Goal: Navigation & Orientation: Find specific page/section

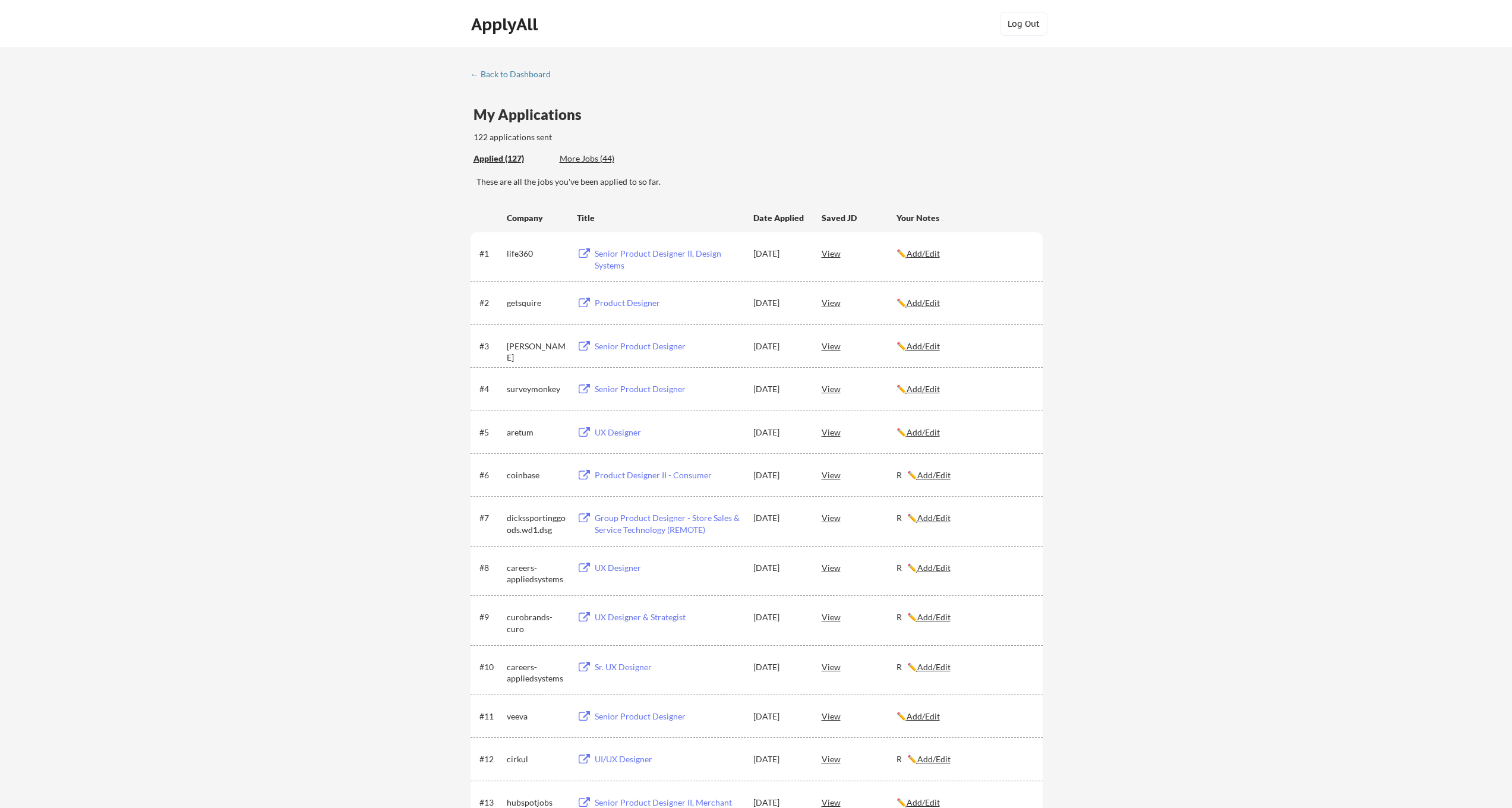
scroll to position [1083, 0]
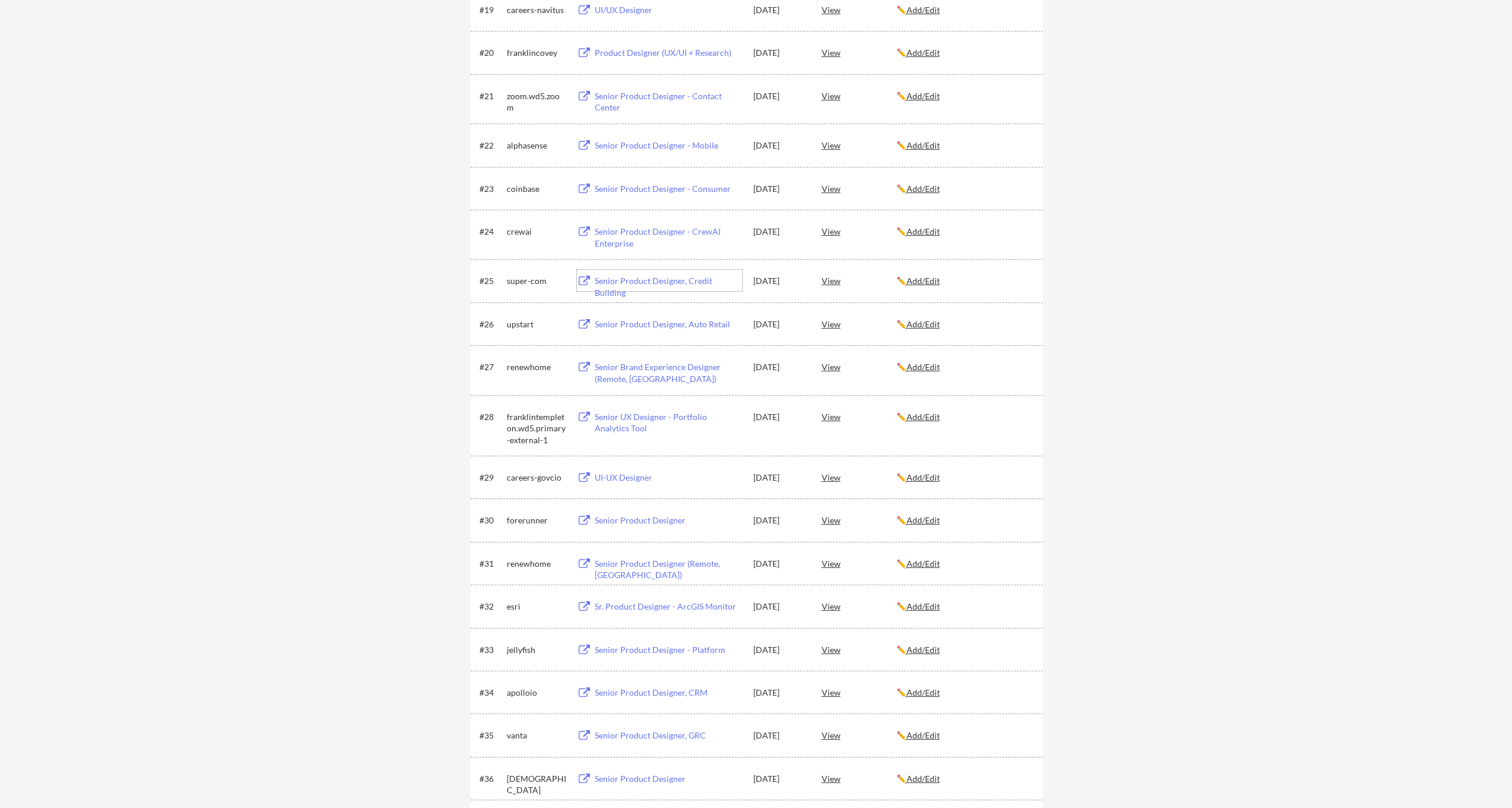
click at [706, 281] on div "Senior Product Designer, Credit Building" at bounding box center [669, 286] width 148 height 23
click at [611, 479] on div "UI-UX Designer" at bounding box center [669, 477] width 148 height 12
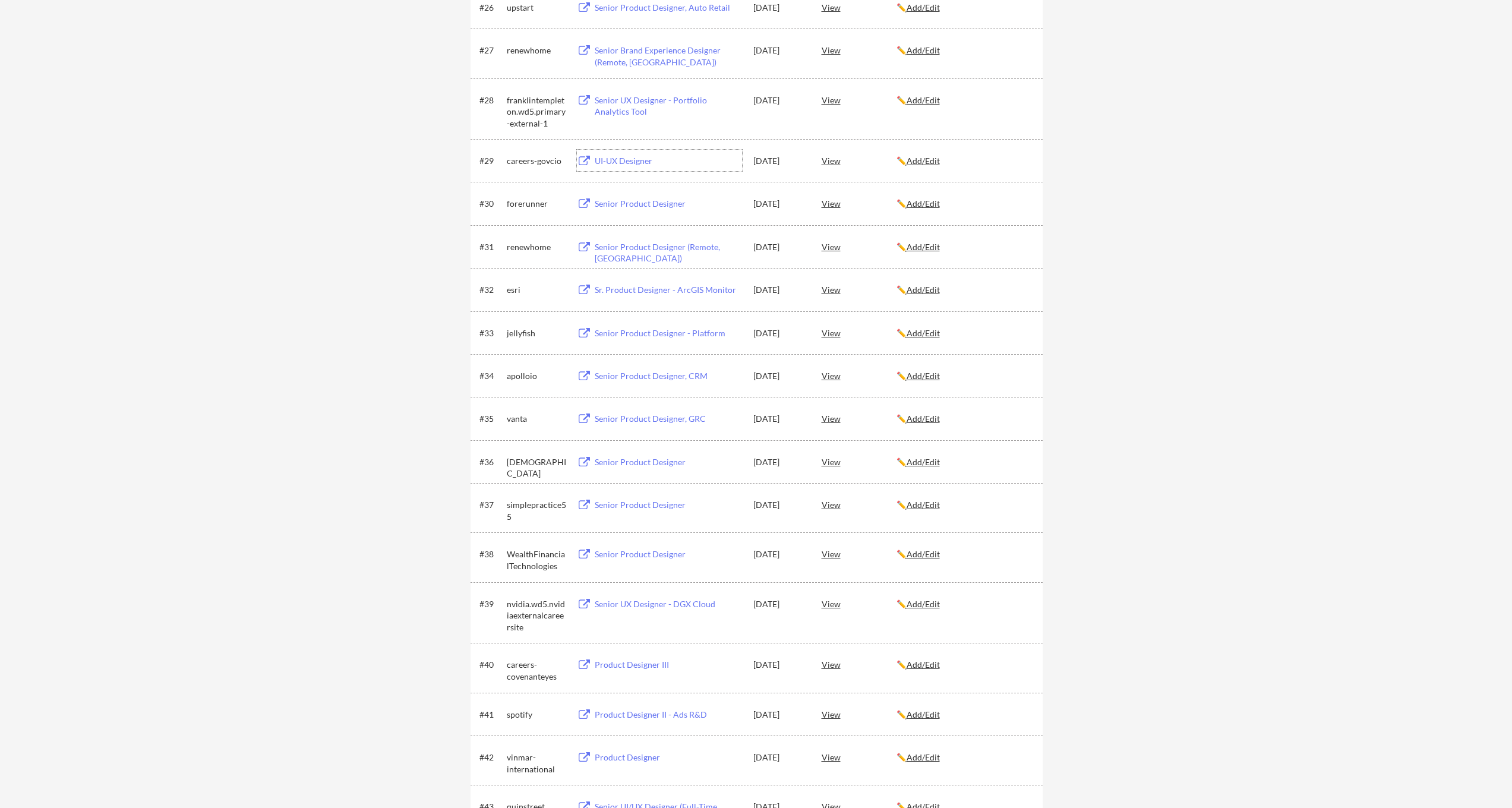
scroll to position [1554, 0]
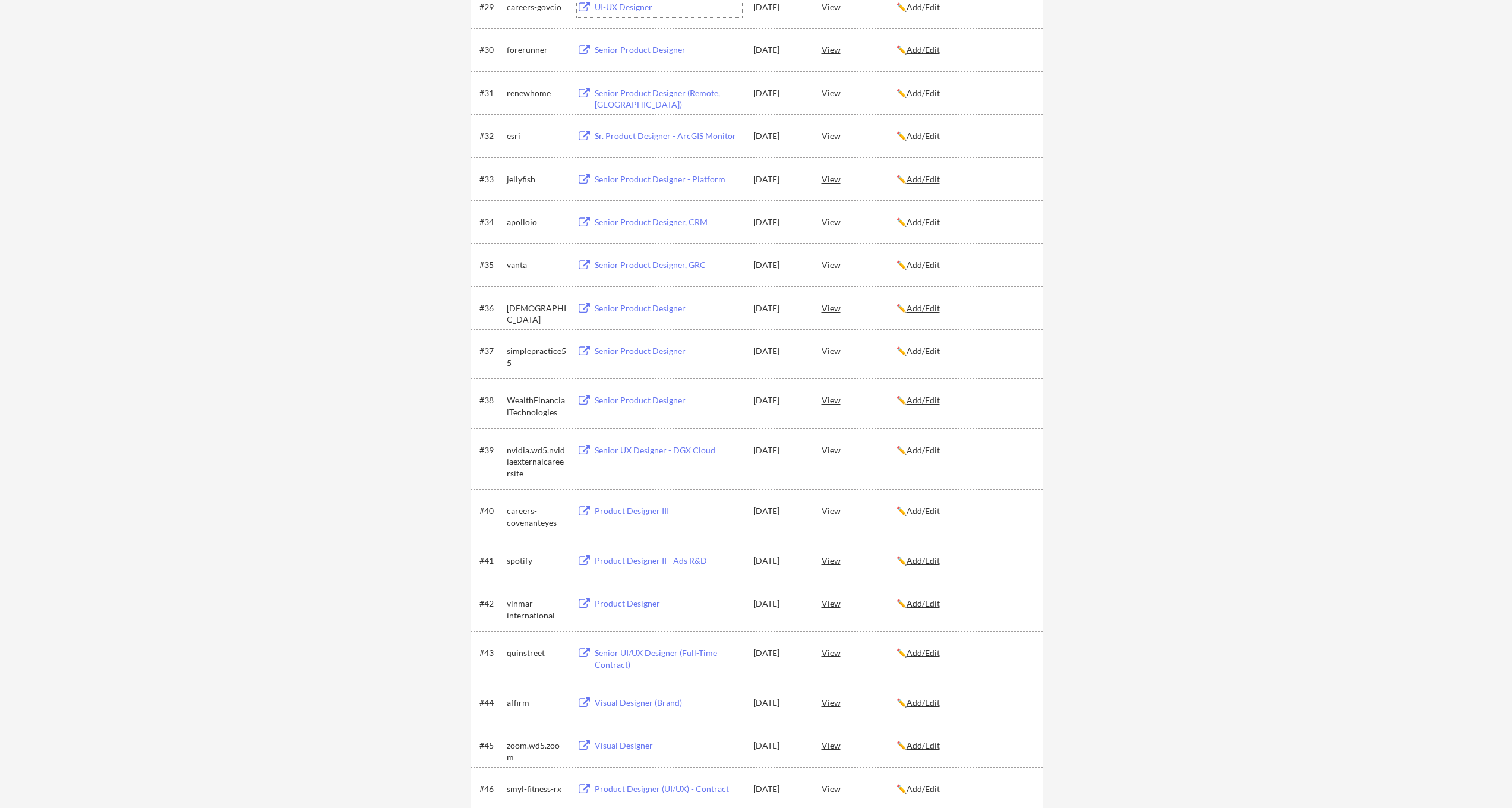
click at [620, 511] on div "Product Designer III" at bounding box center [669, 511] width 148 height 12
click at [619, 603] on div "Product Designer" at bounding box center [669, 604] width 148 height 12
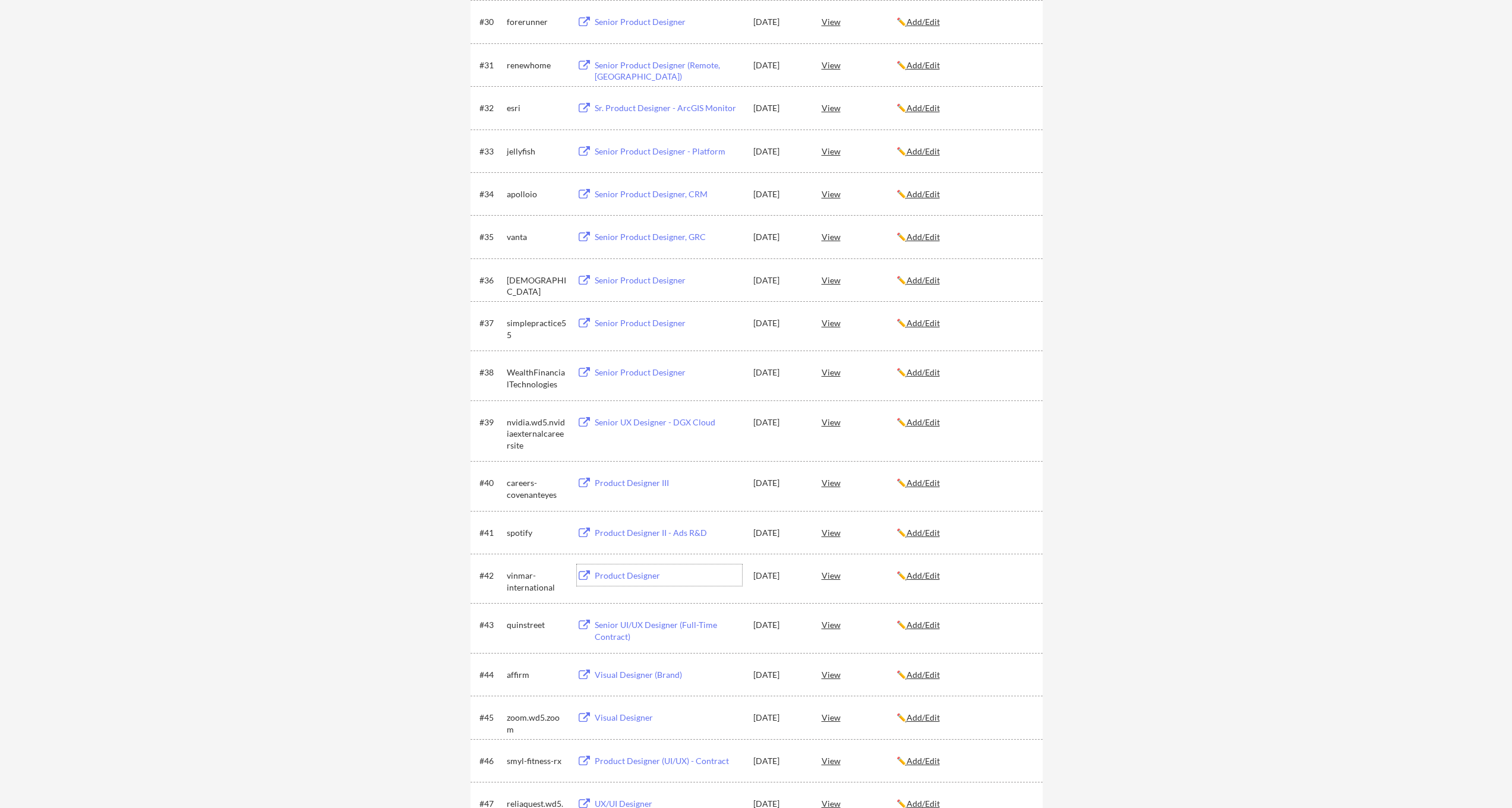
scroll to position [1638, 0]
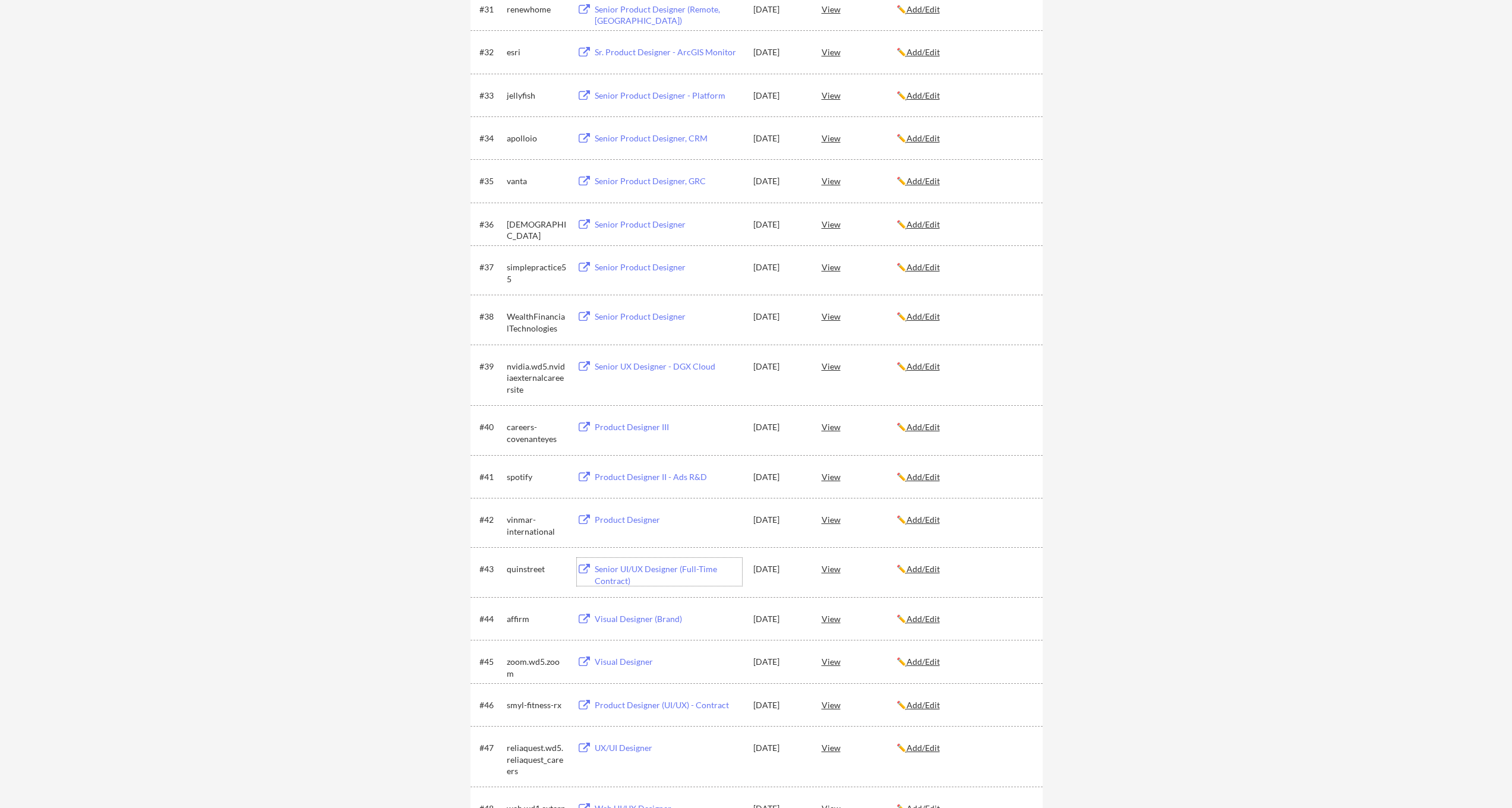
click at [637, 570] on div "Senior UI/UX Designer (Full-Time Contract)" at bounding box center [669, 575] width 148 height 23
click at [831, 571] on div "View" at bounding box center [859, 568] width 75 height 21
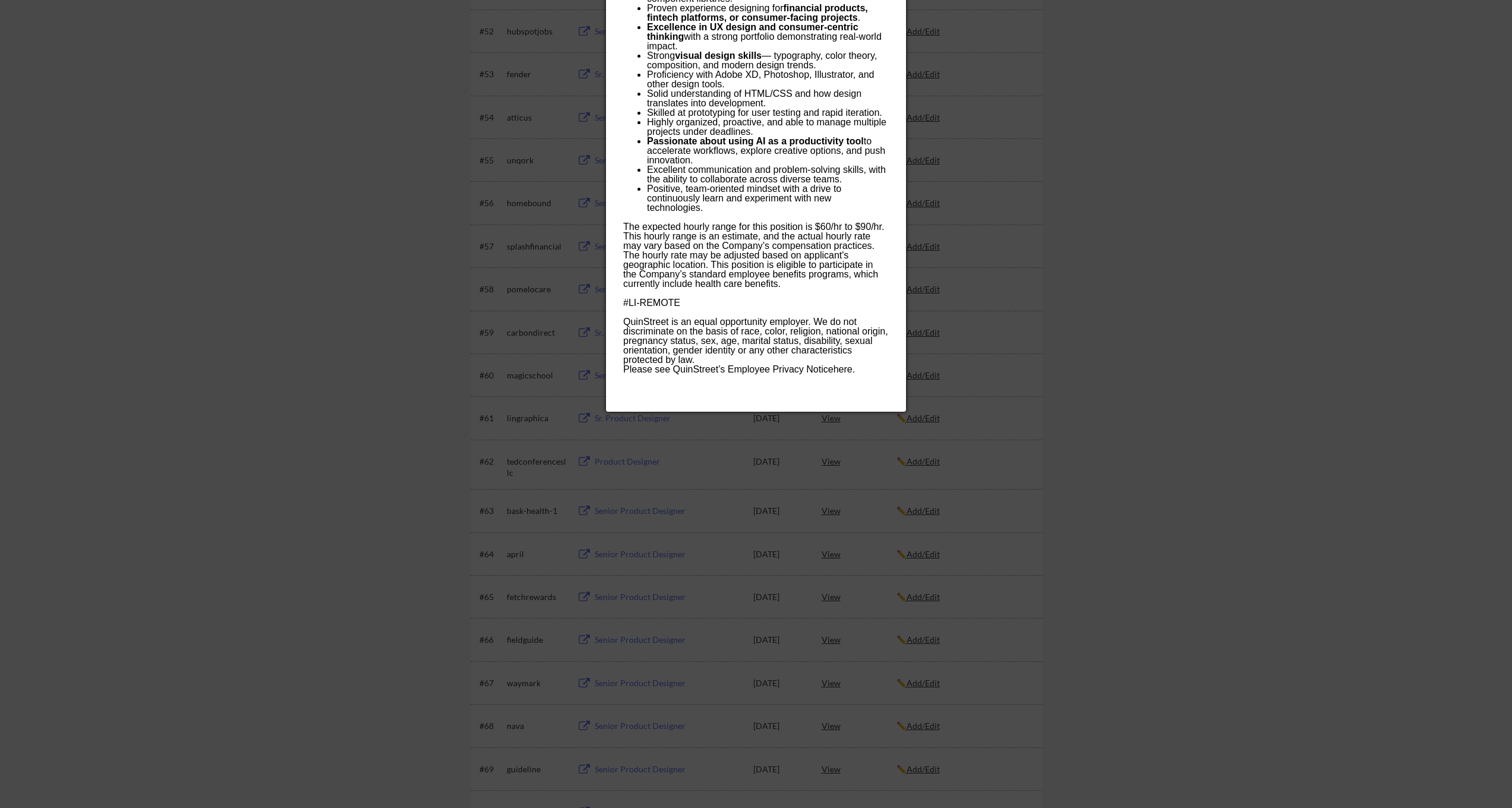
scroll to position [2458, 0]
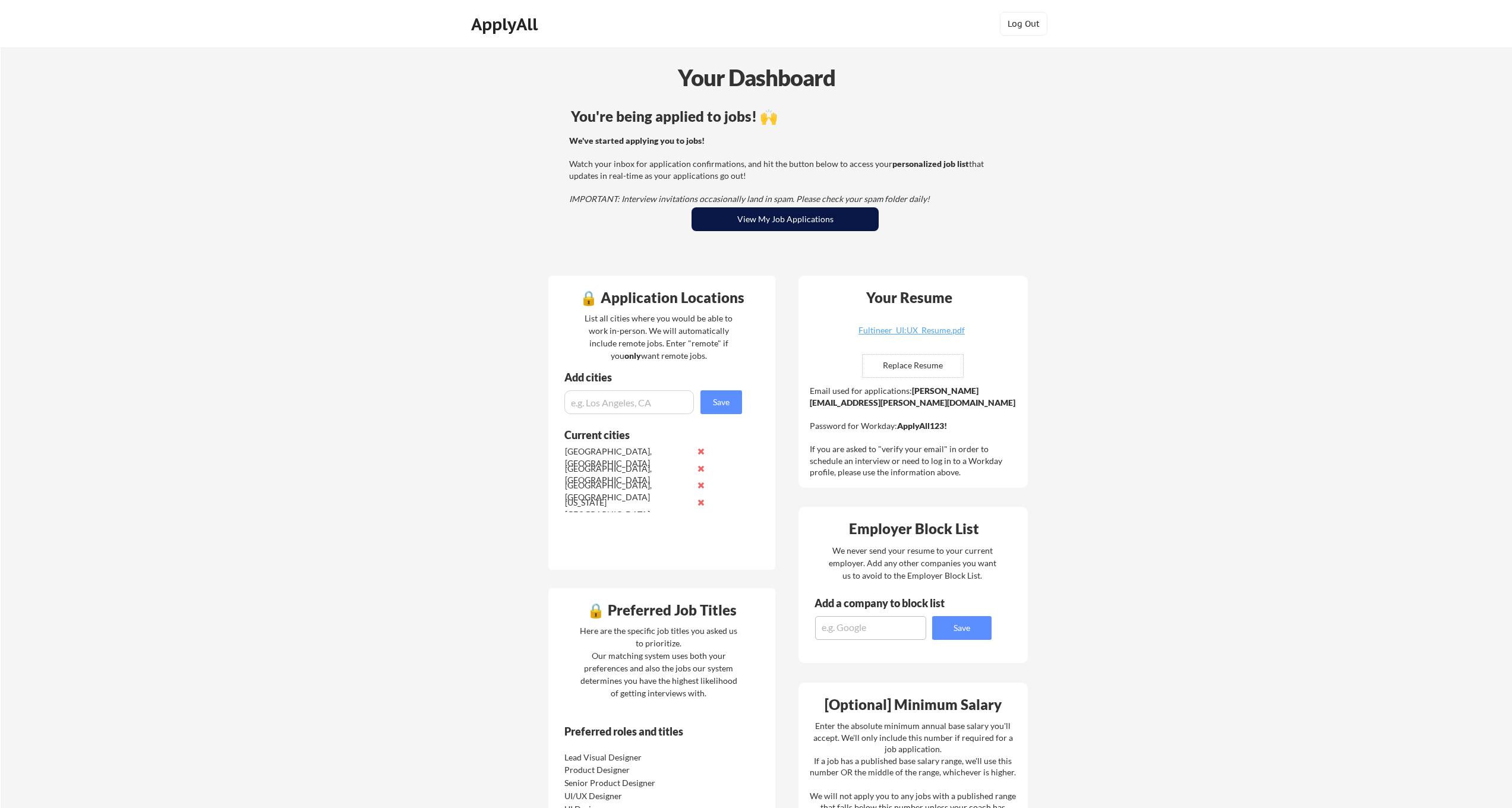
click at [801, 219] on button "View My Job Applications" at bounding box center [785, 219] width 187 height 24
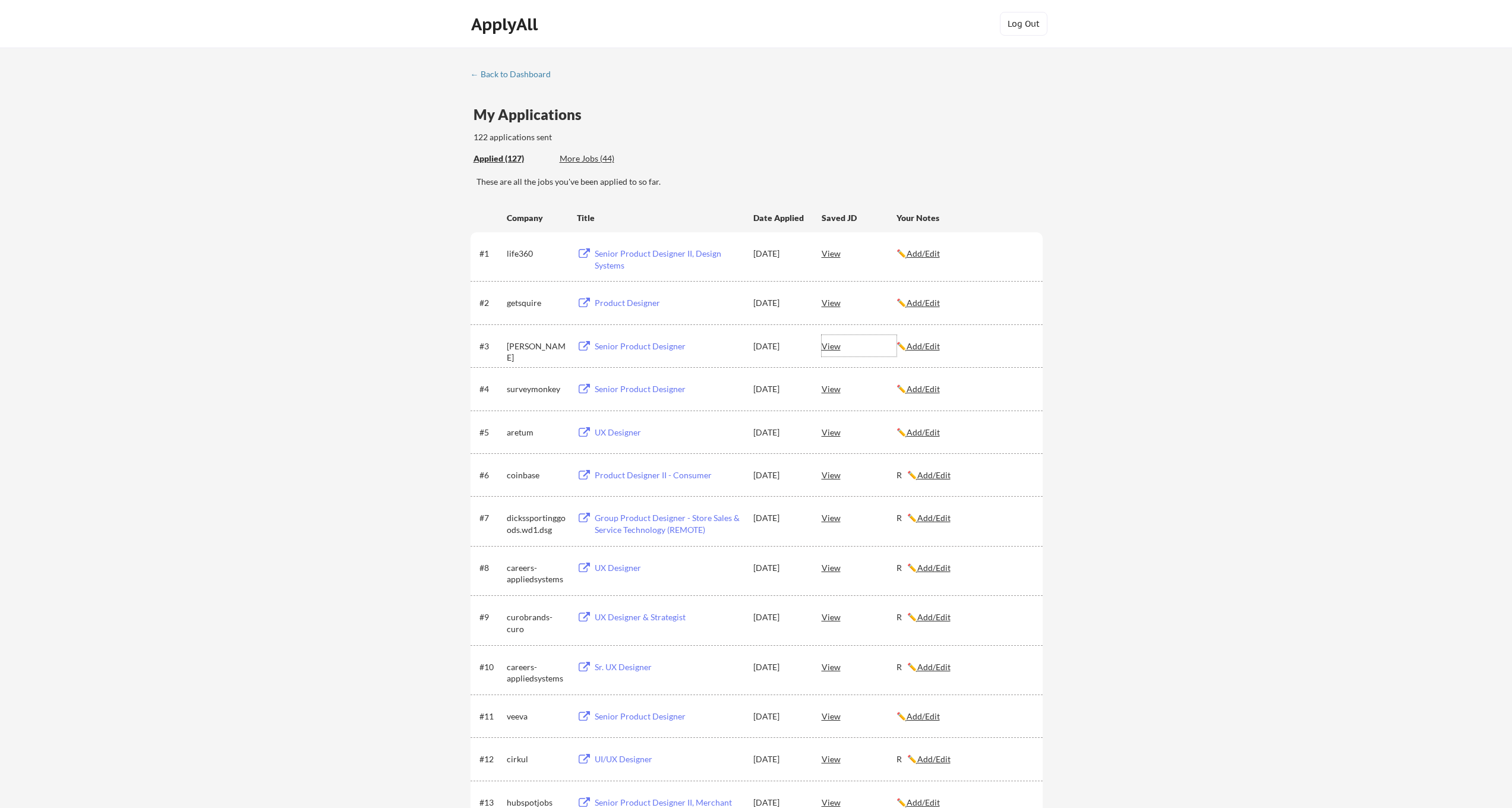
click at [832, 347] on div "View" at bounding box center [859, 345] width 75 height 21
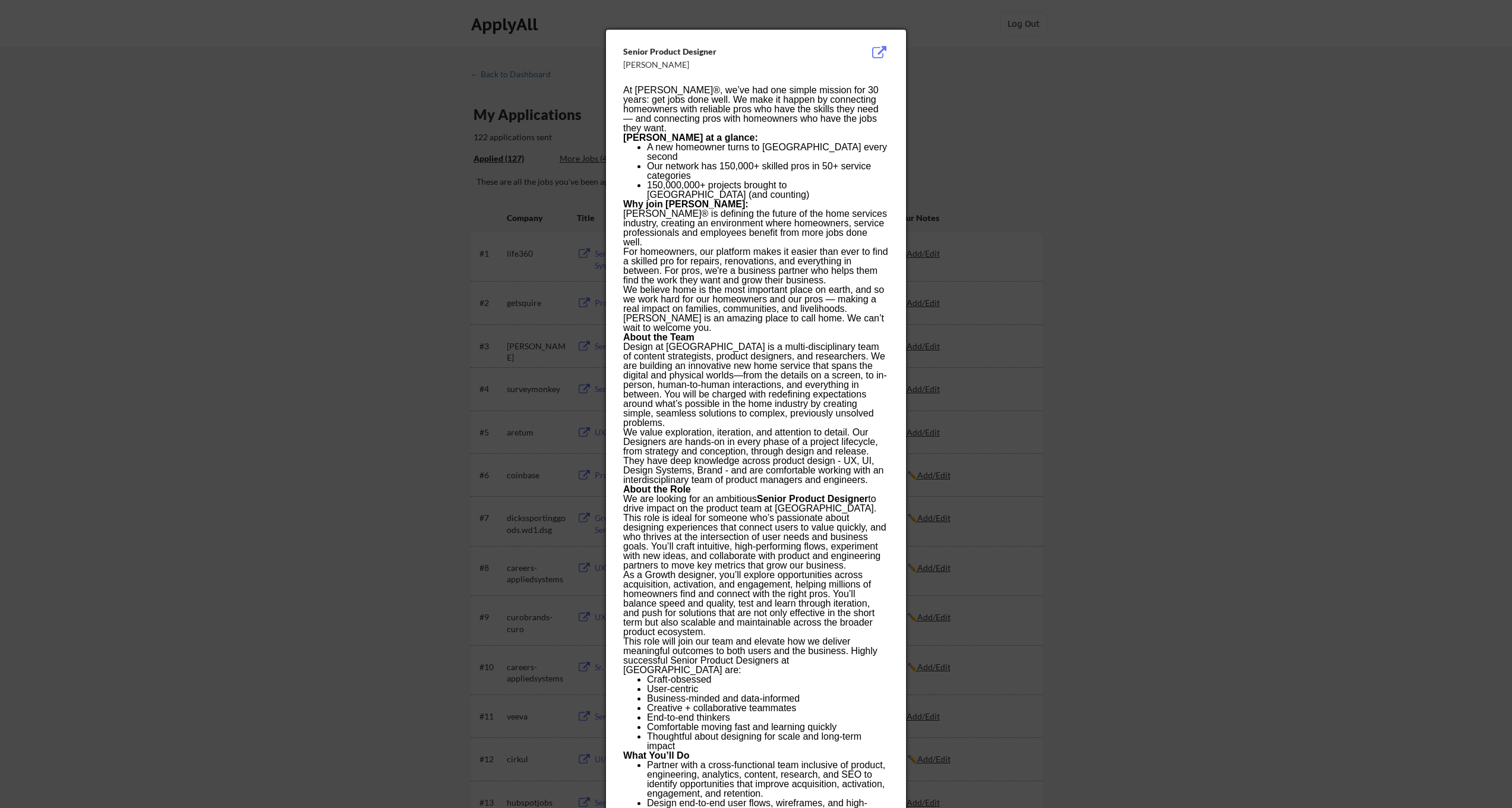
click at [1003, 91] on div at bounding box center [756, 404] width 1512 height 808
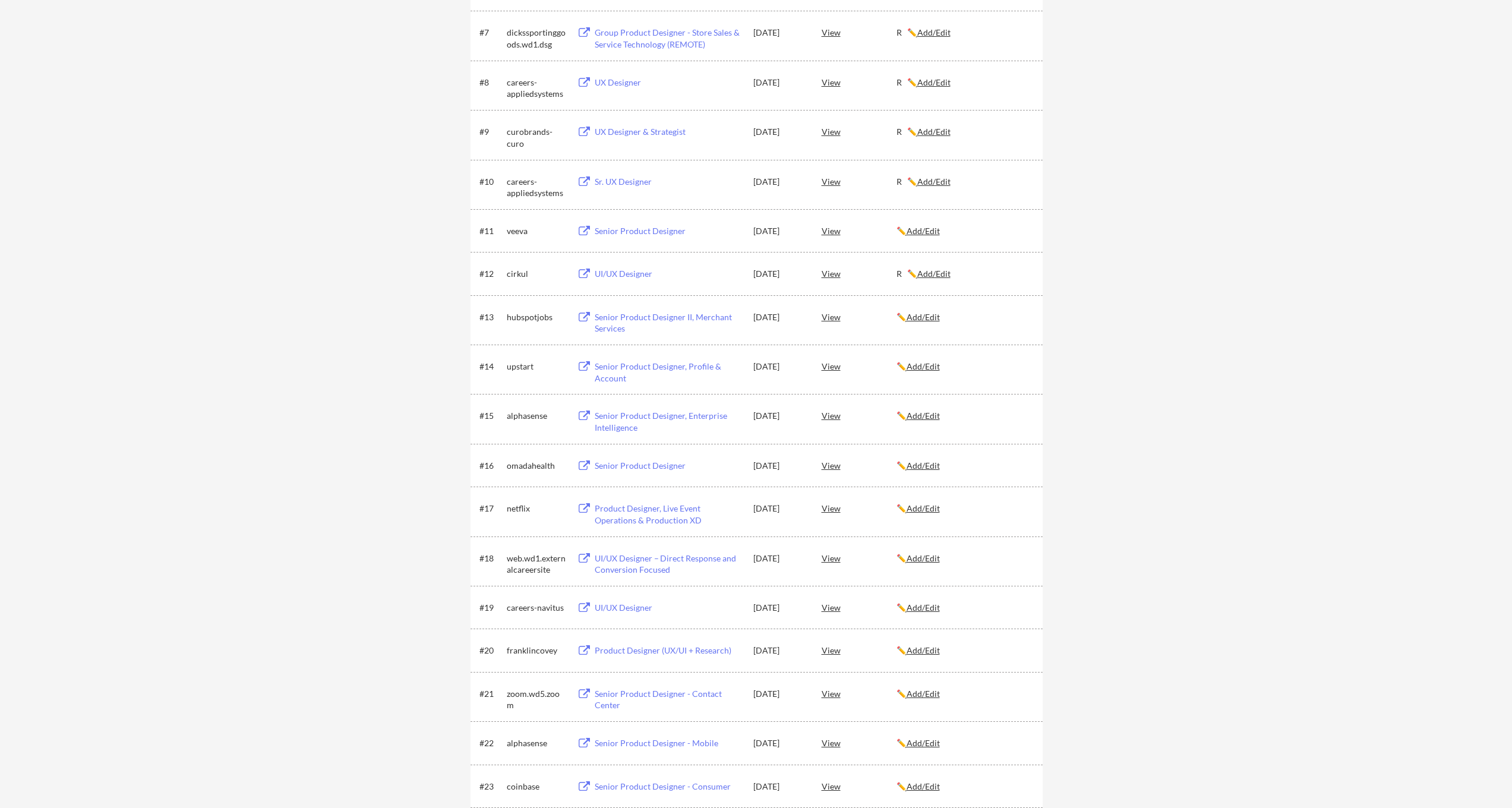
scroll to position [488, 0]
click at [657, 619] on div "#19 careers-navitus UI/UX Designer [DATE] View ✏️ Add/Edit" at bounding box center [757, 605] width 572 height 42
drag, startPoint x: 671, startPoint y: 606, endPoint x: 592, endPoint y: 608, distance: 79.0
click at [592, 608] on div "UI/UX Designer" at bounding box center [666, 604] width 150 height 21
